Goal: Navigation & Orientation: Find specific page/section

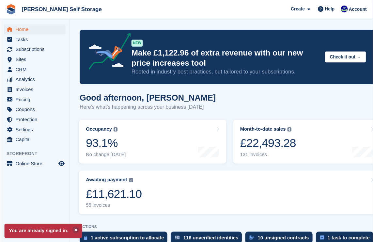
scroll to position [2, 0]
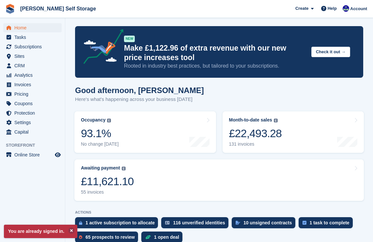
click at [17, 52] on span "Sites" at bounding box center [33, 56] width 39 height 9
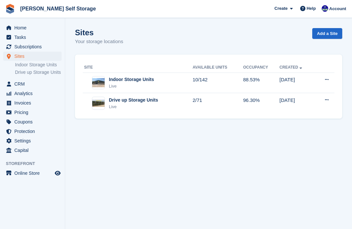
click at [111, 80] on div "Indoor Storage Units" at bounding box center [131, 79] width 45 height 7
click at [114, 81] on div "Indoor Storage Units" at bounding box center [131, 79] width 45 height 7
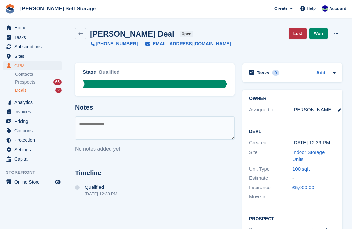
click at [17, 26] on span "Home" at bounding box center [33, 27] width 39 height 9
click at [25, 45] on span "Subscriptions" at bounding box center [33, 46] width 39 height 9
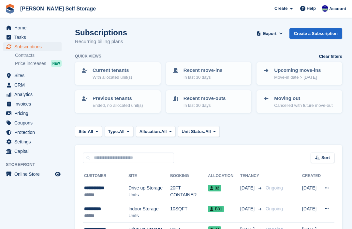
click at [21, 29] on span "Home" at bounding box center [33, 27] width 39 height 9
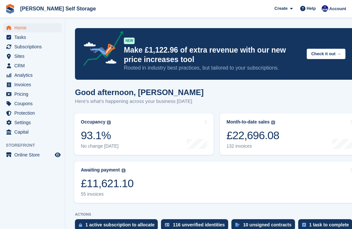
click at [22, 48] on span "Subscriptions" at bounding box center [33, 46] width 39 height 9
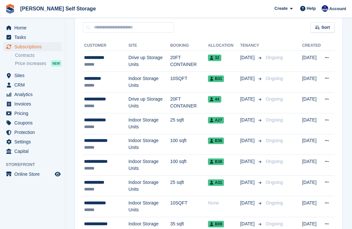
scroll to position [131, 0]
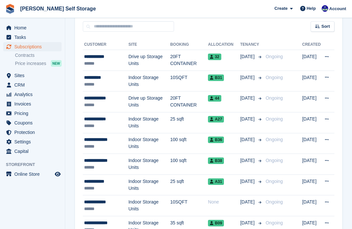
click at [15, 28] on span "Home" at bounding box center [33, 27] width 39 height 9
